Goal: Task Accomplishment & Management: Use online tool/utility

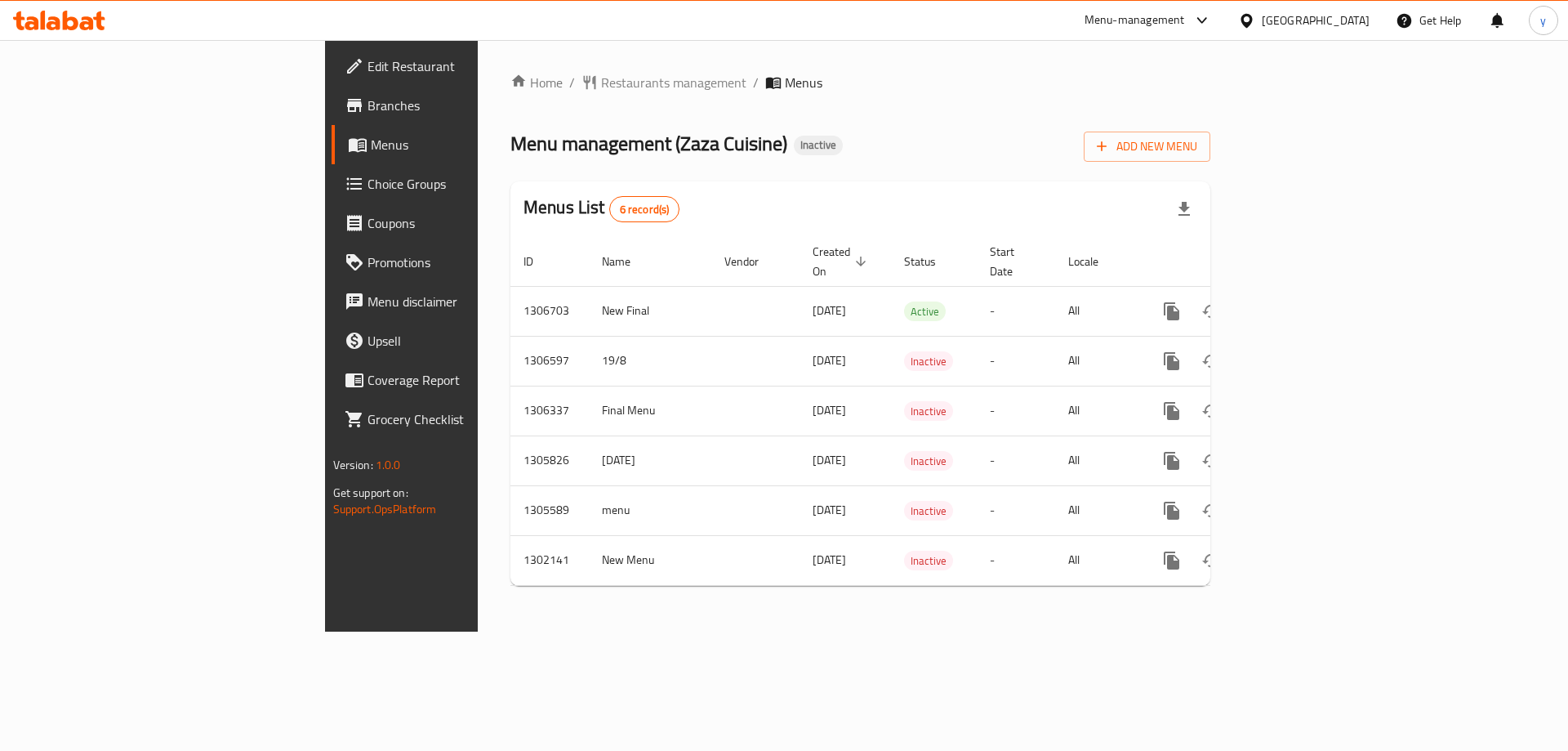
click at [601, 89] on span "Restaurants management" at bounding box center [673, 82] width 146 height 19
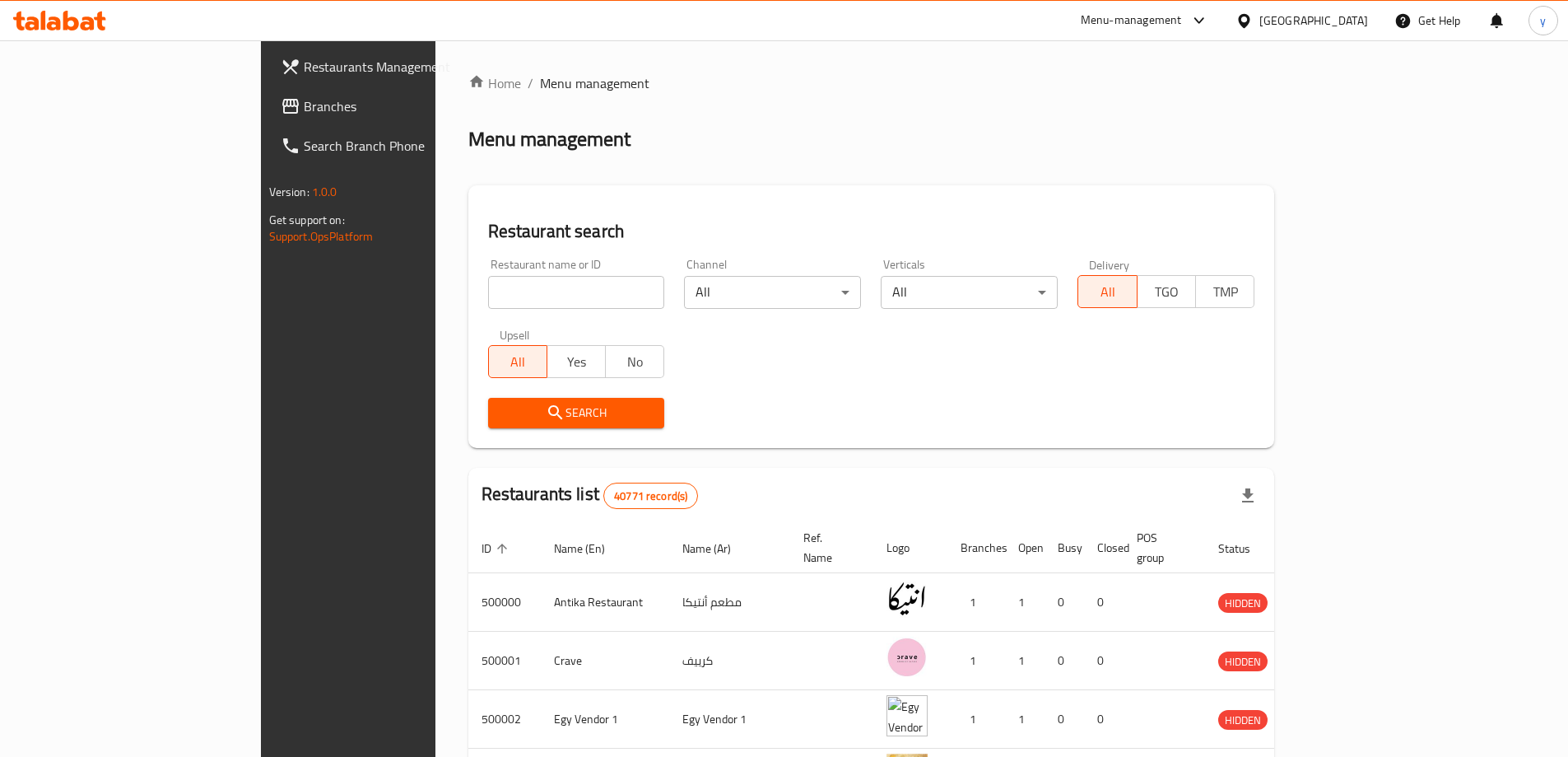
click at [304, 109] on span "Branches" at bounding box center [407, 105] width 206 height 20
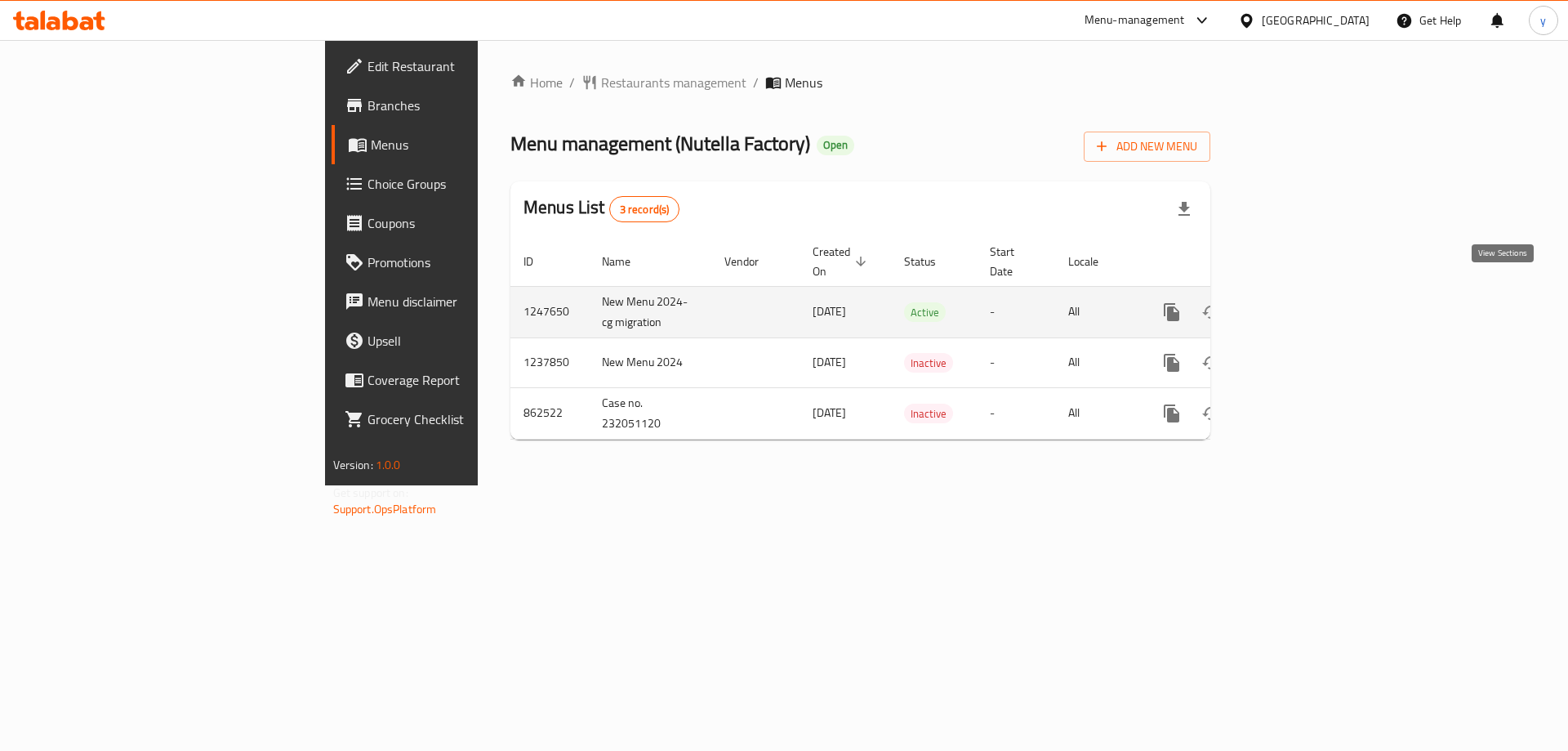
click at [1299, 303] on icon "enhanced table" at bounding box center [1289, 312] width 19 height 19
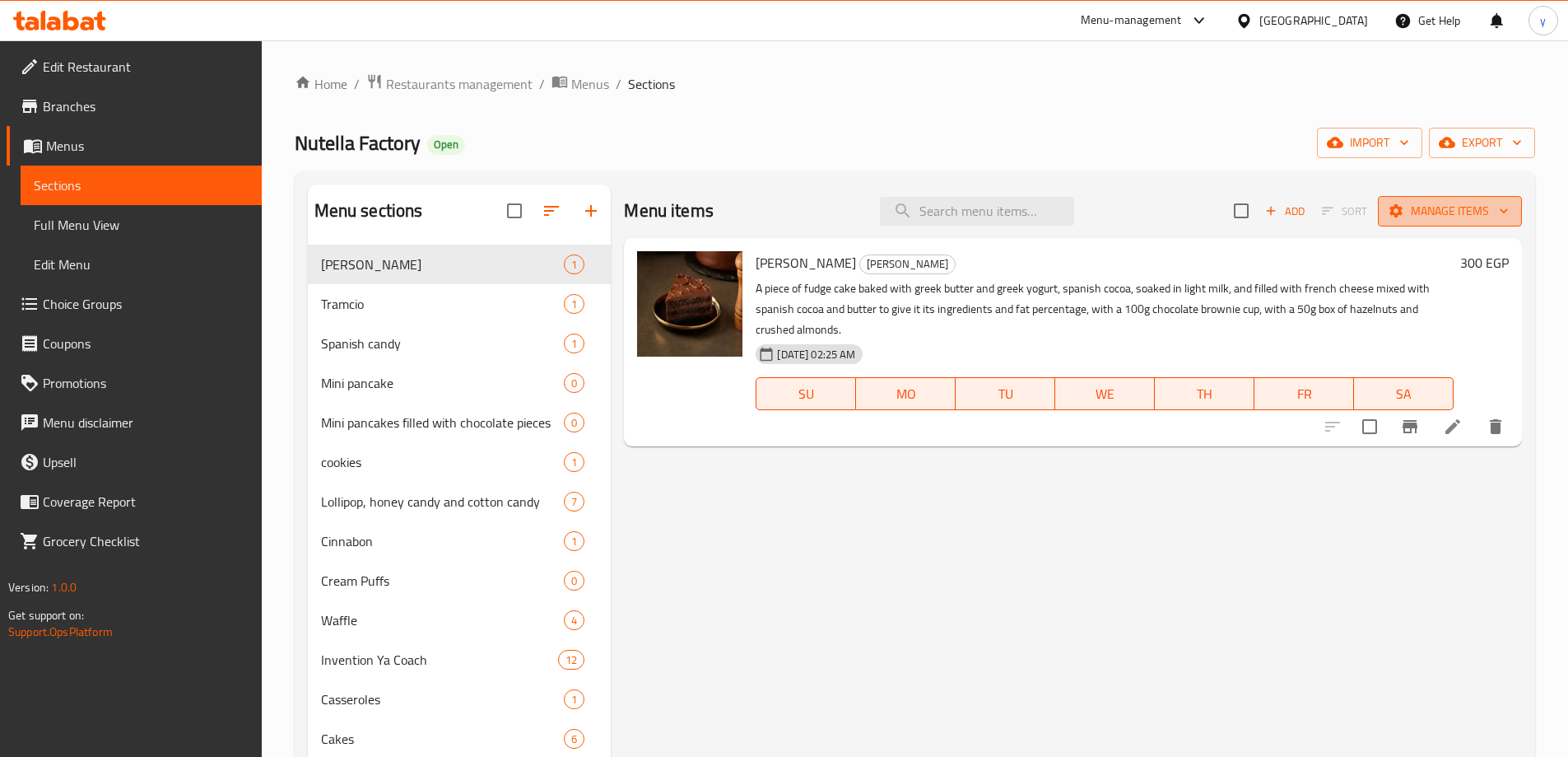
click at [1441, 206] on span "Manage items" at bounding box center [1450, 211] width 118 height 20
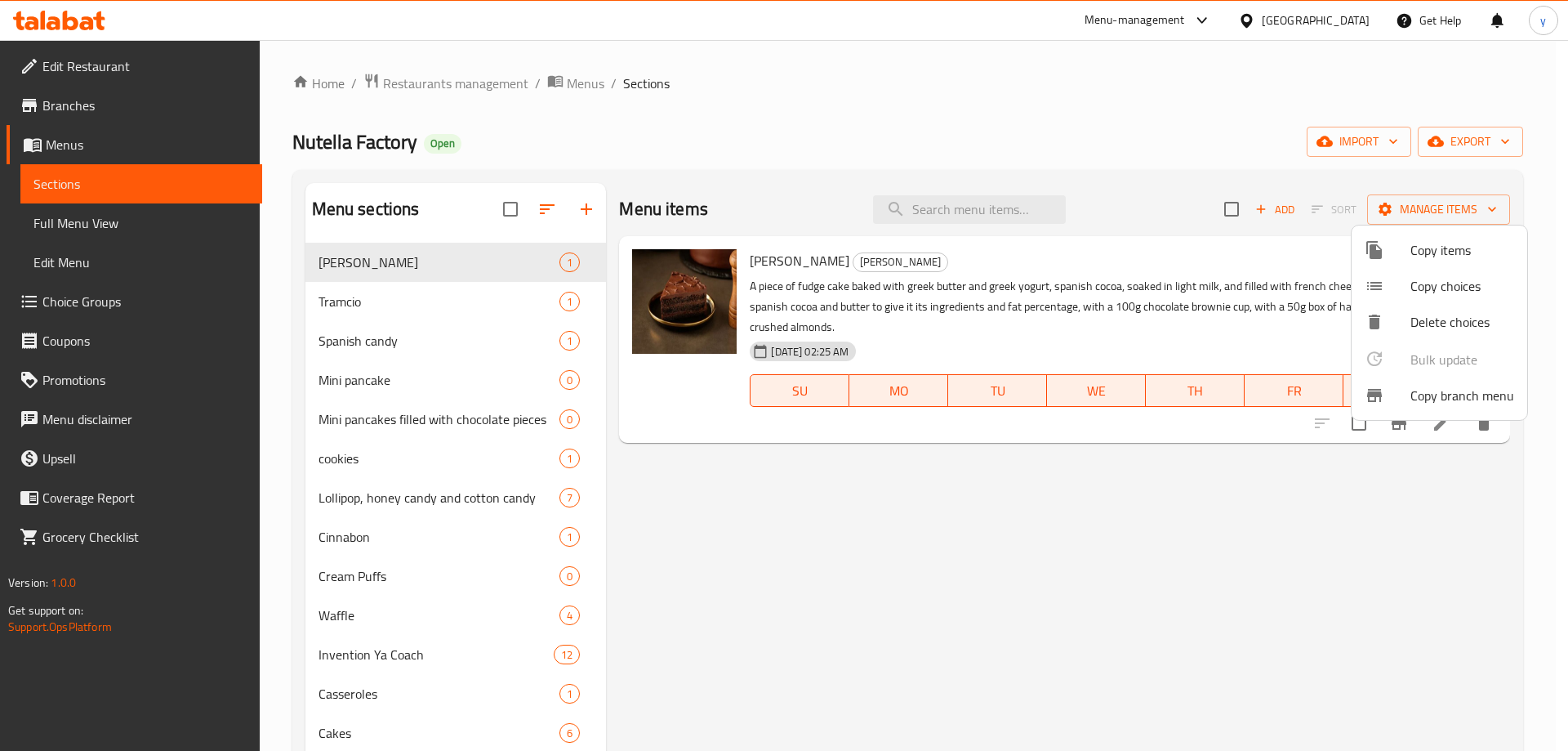
click at [1434, 394] on span "Copy branch menu" at bounding box center [1462, 394] width 104 height 19
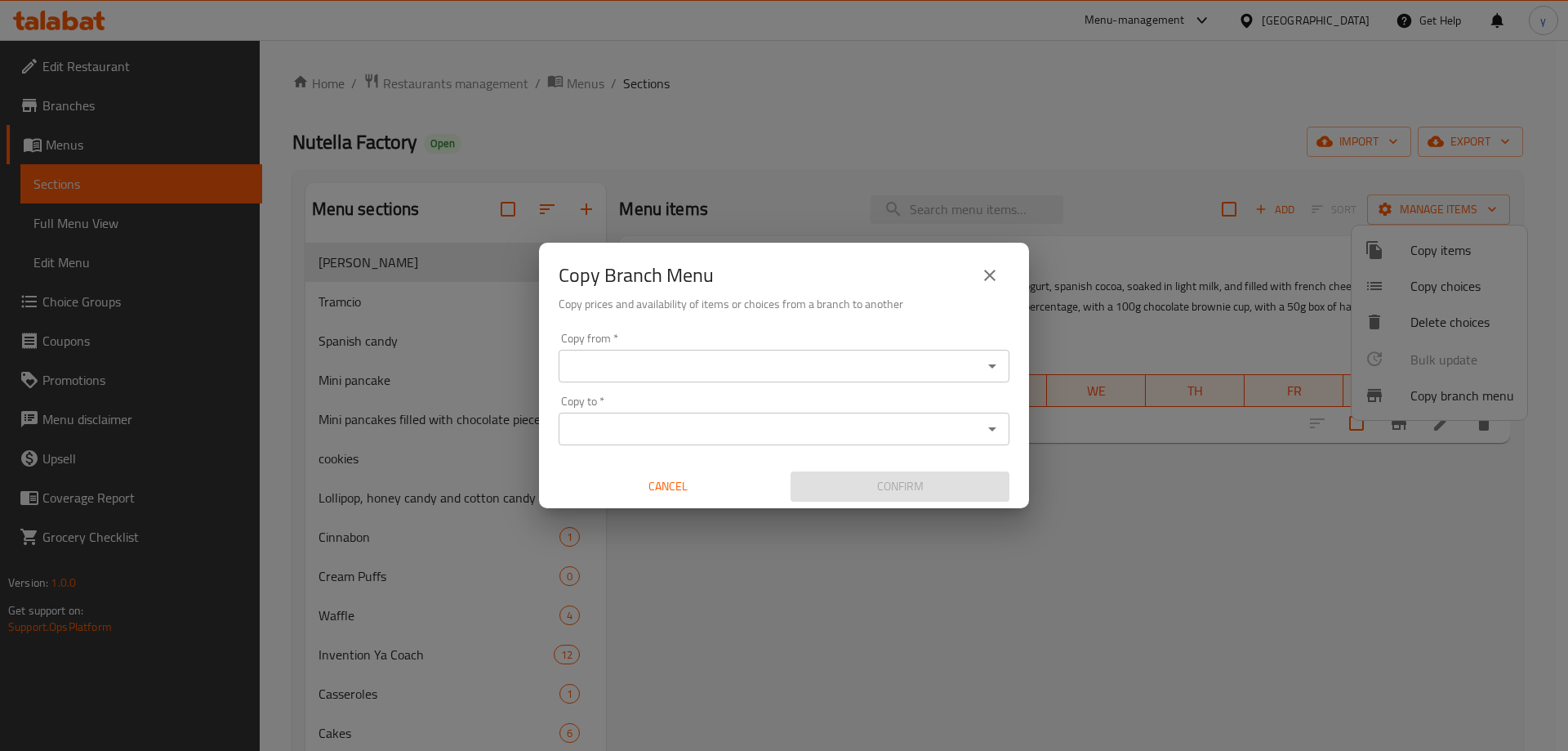
click at [764, 368] on input "Copy from   *" at bounding box center [770, 366] width 414 height 23
click at [755, 359] on input "Copy from   *" at bounding box center [770, 366] width 414 height 23
click at [704, 349] on div "Copy from   * Copy from *" at bounding box center [784, 357] width 451 height 50
click at [682, 380] on div "Copy from *" at bounding box center [784, 366] width 451 height 33
click at [792, 368] on input "Copy from   *" at bounding box center [770, 366] width 414 height 23
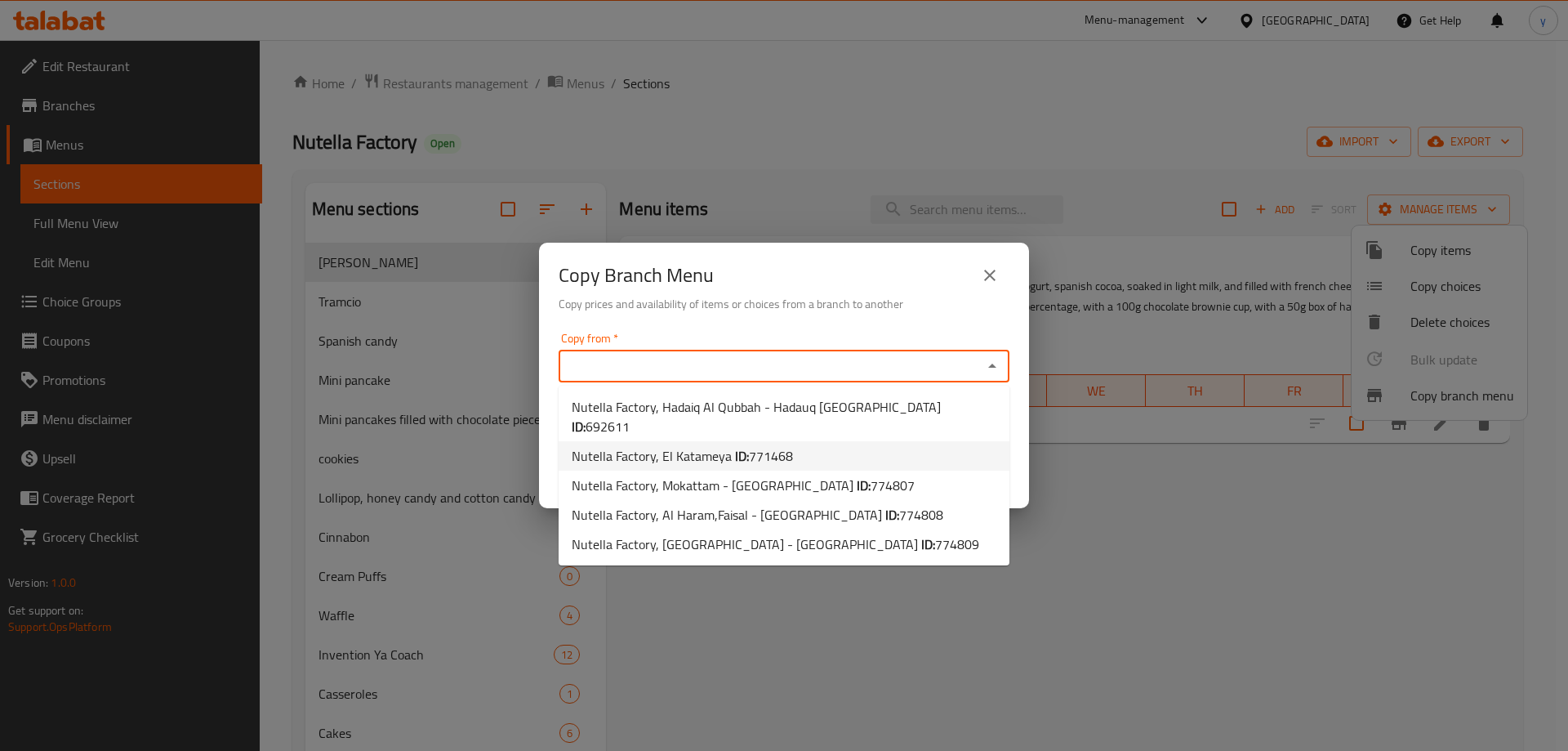
click at [797, 441] on li "Nutella Factory, El Katameya ID: 771468" at bounding box center [784, 455] width 451 height 30
type input "Nutella Factory, El Katameya"
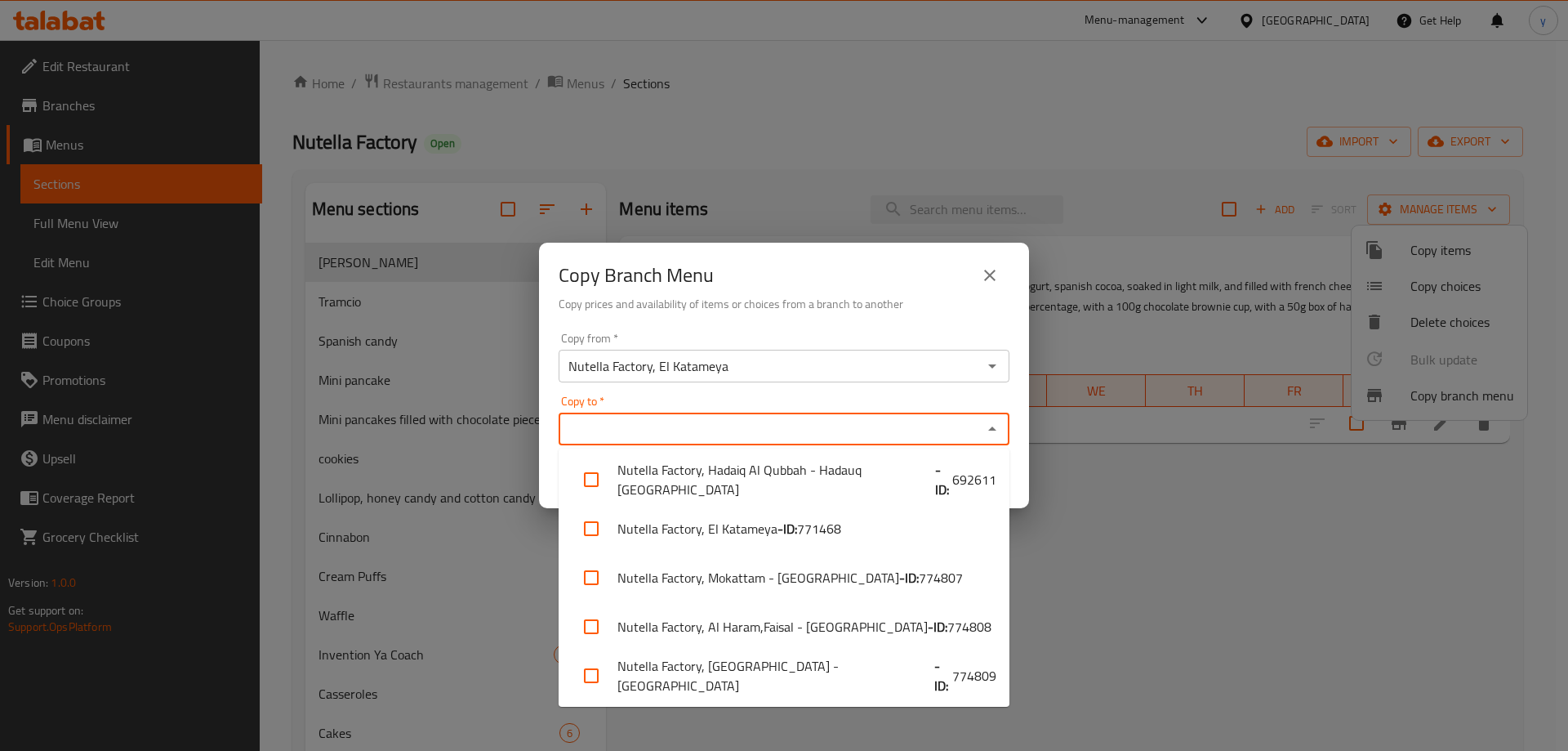
click at [797, 434] on input "Copy to   *" at bounding box center [770, 428] width 414 height 23
click at [791, 680] on li "Nutella Factory, Nasr City - Zahraa - ID: 774809" at bounding box center [784, 675] width 451 height 49
checkbox input "true"
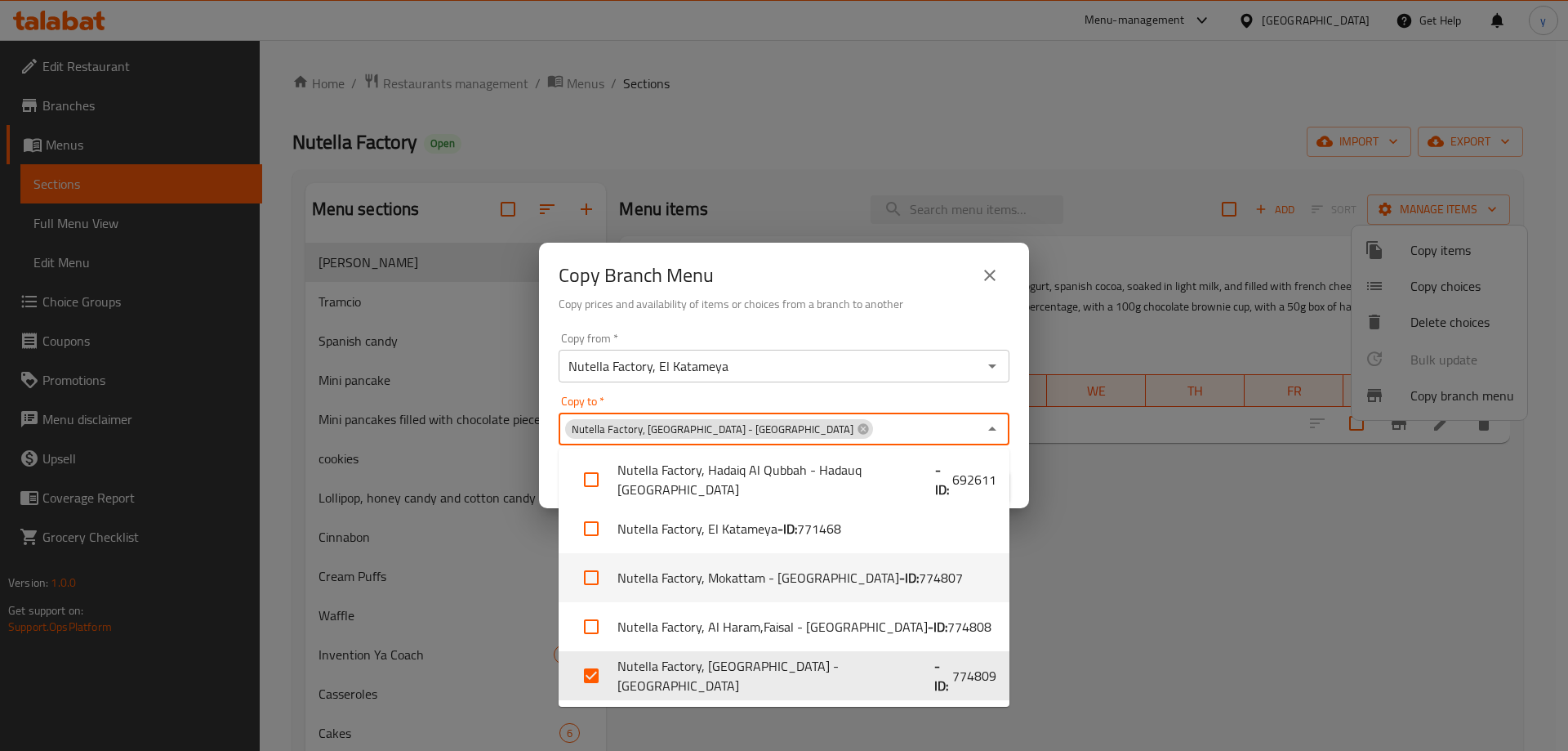
click at [1018, 595] on div "Copy Branch Menu Copy prices and availability of items or choices from a branch…" at bounding box center [784, 375] width 1568 height 751
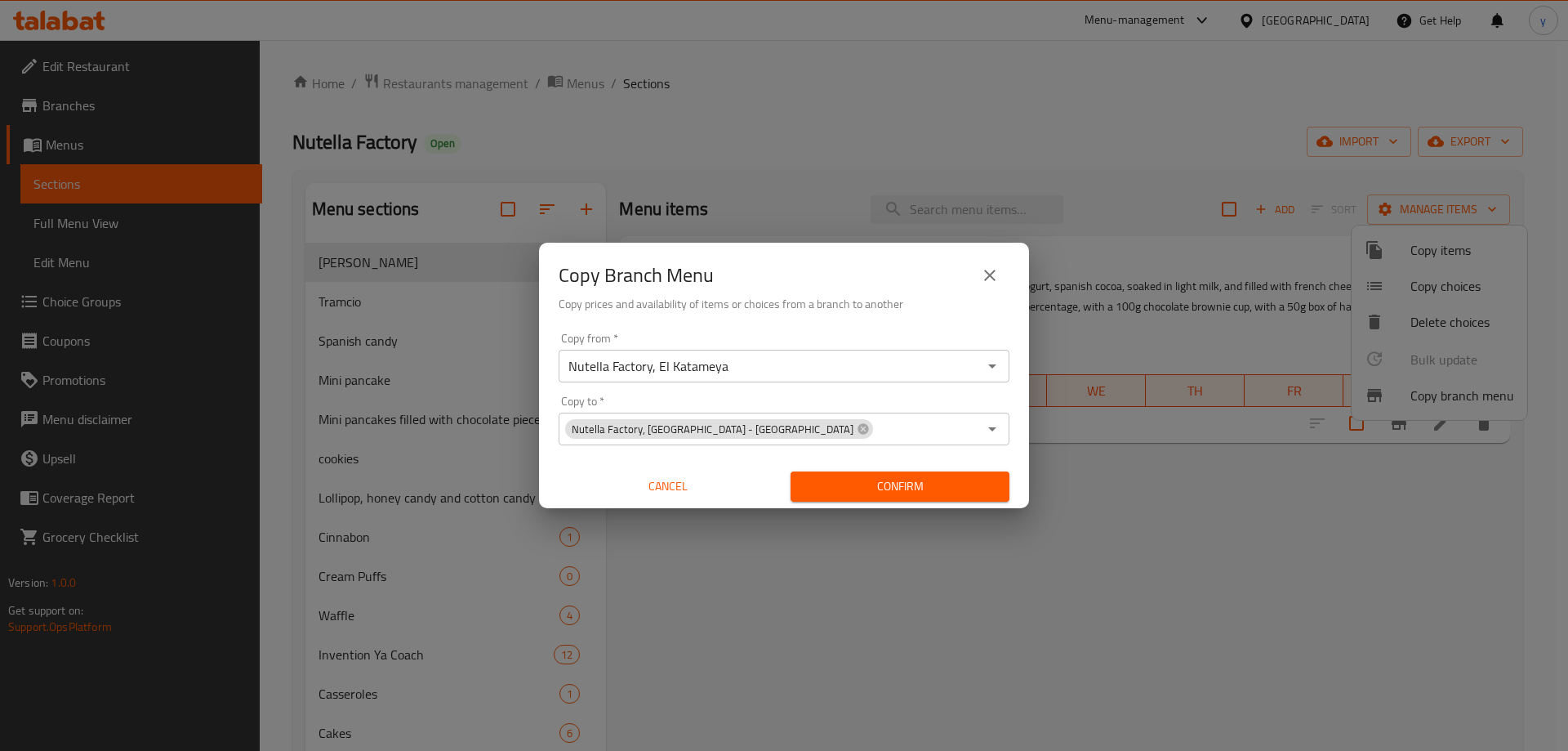
click at [961, 492] on span "Confirm" at bounding box center [900, 486] width 193 height 20
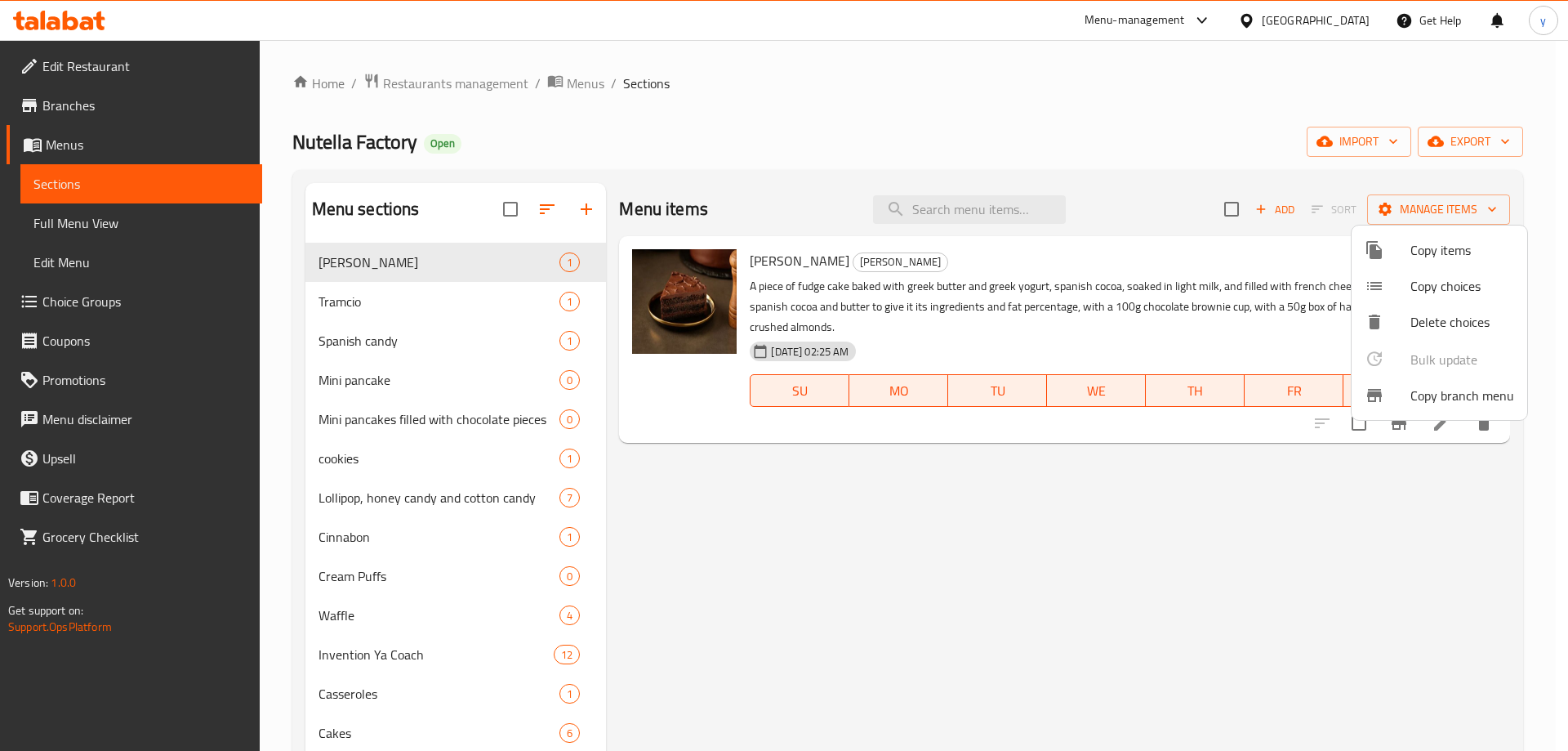
click at [1023, 146] on div at bounding box center [784, 375] width 1568 height 751
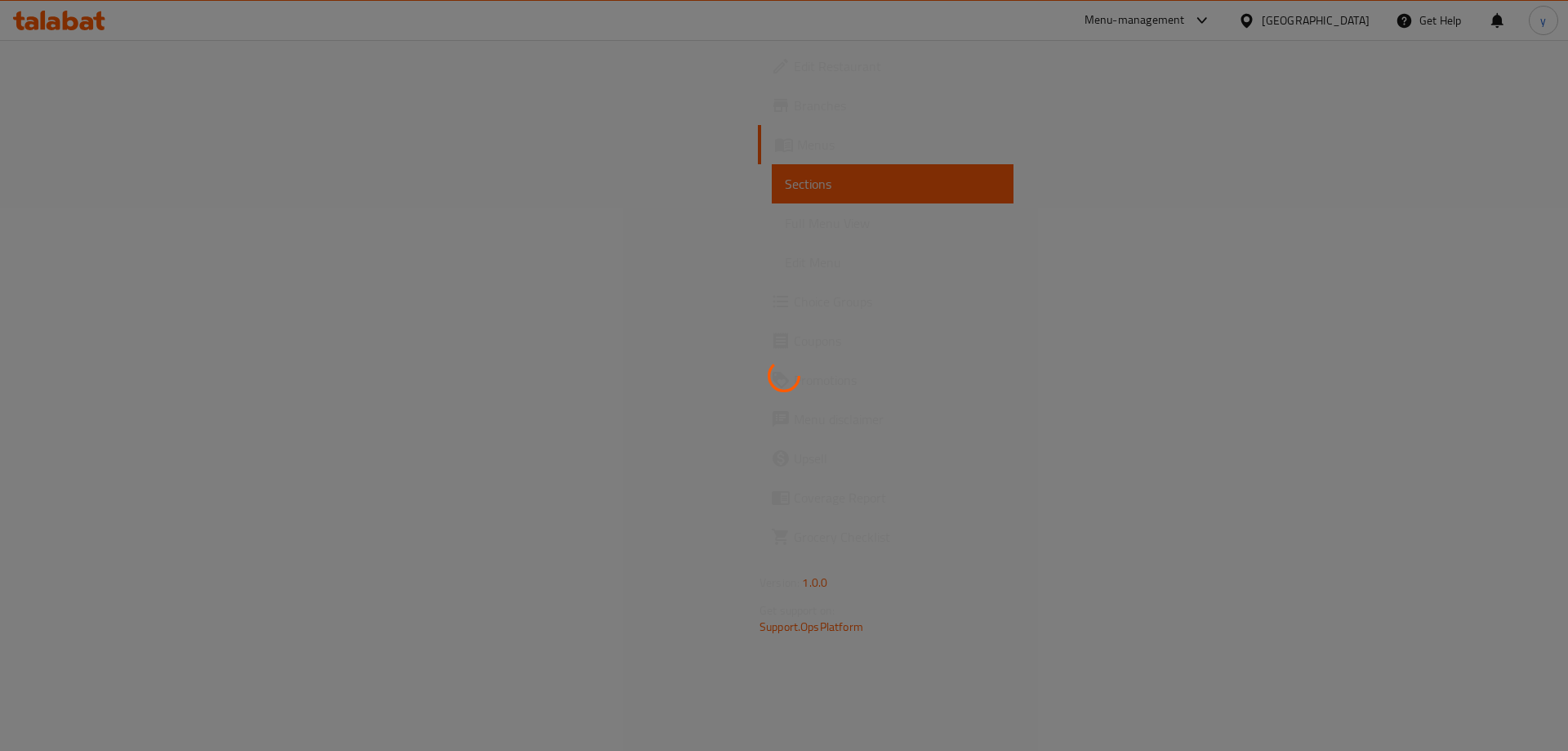
click at [484, 152] on div at bounding box center [784, 375] width 1568 height 751
click at [153, 102] on div at bounding box center [784, 375] width 1568 height 751
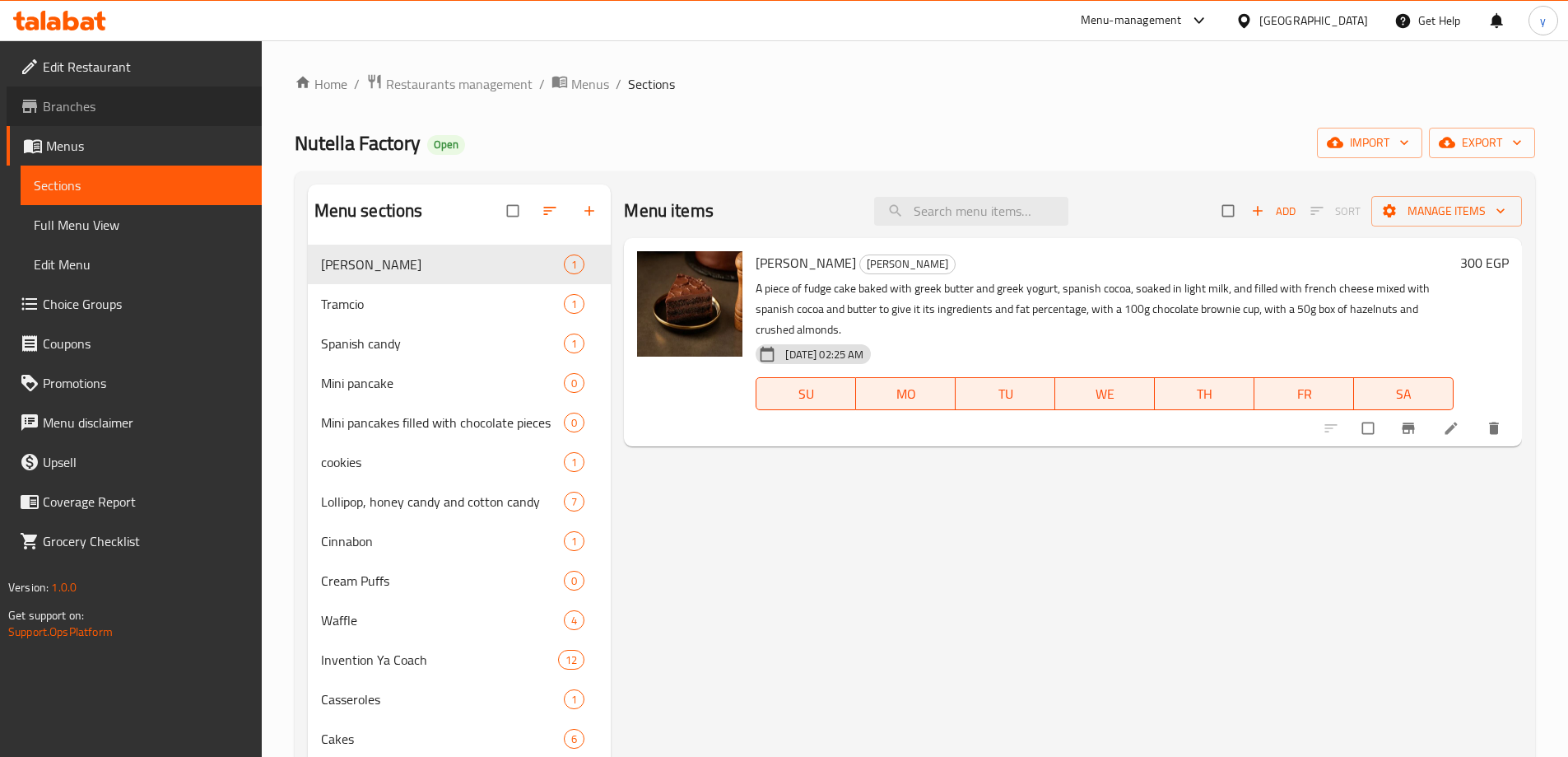
click at [154, 103] on span "Branches" at bounding box center [145, 105] width 206 height 20
